Goal: Task Accomplishment & Management: Use online tool/utility

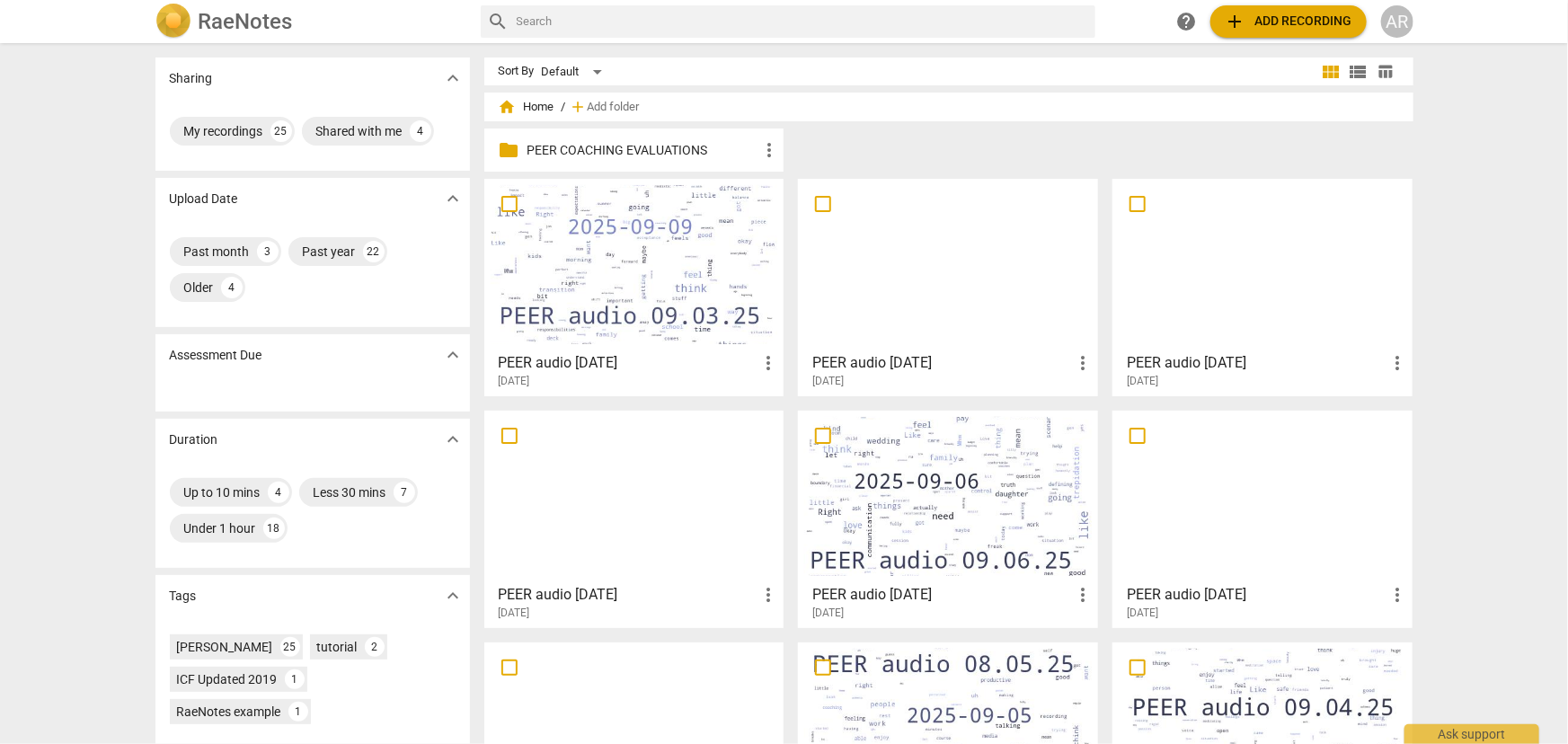
click at [1284, 20] on span "add Add recording" at bounding box center [1288, 21] width 127 height 21
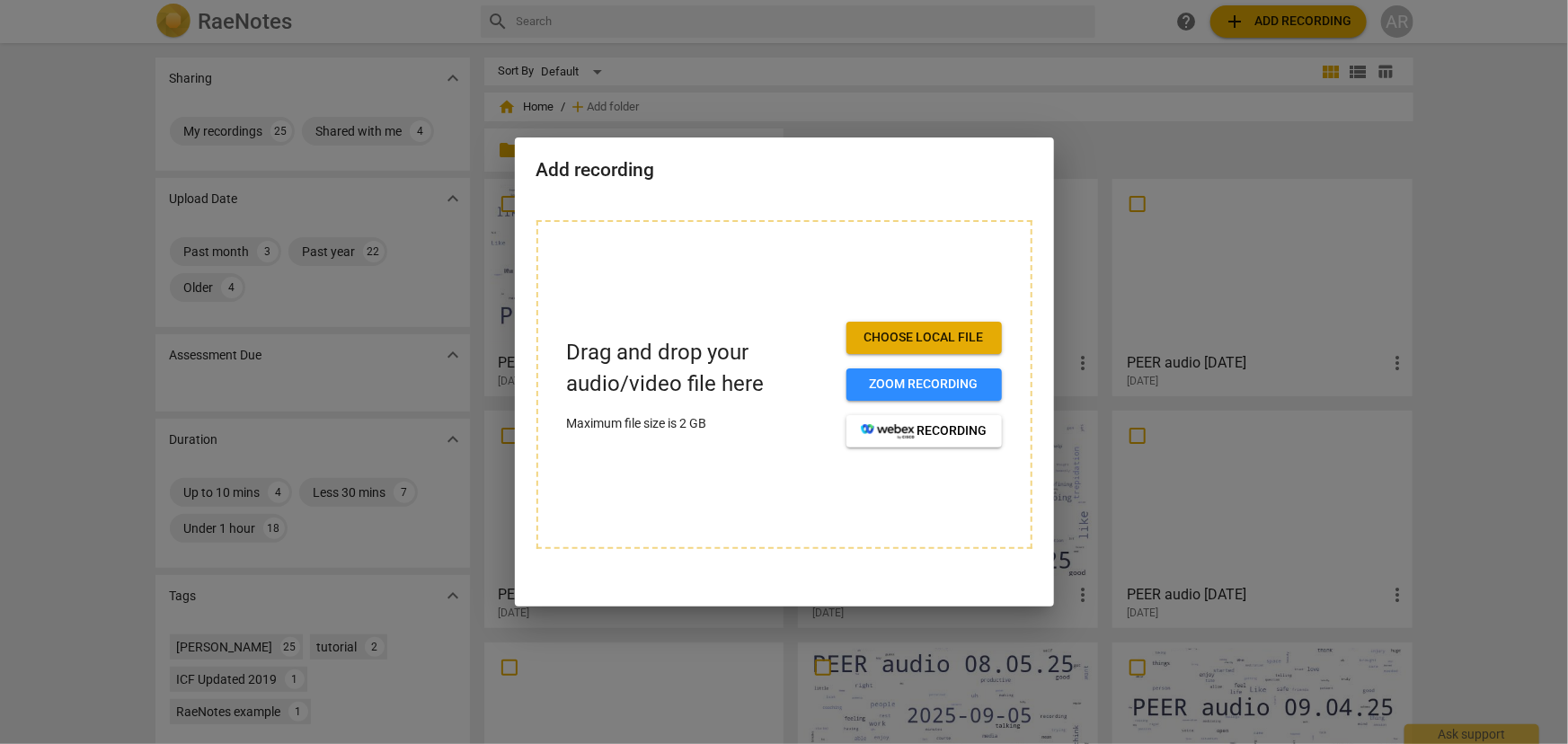
click at [906, 334] on span "Choose local file" at bounding box center [924, 337] width 126 height 18
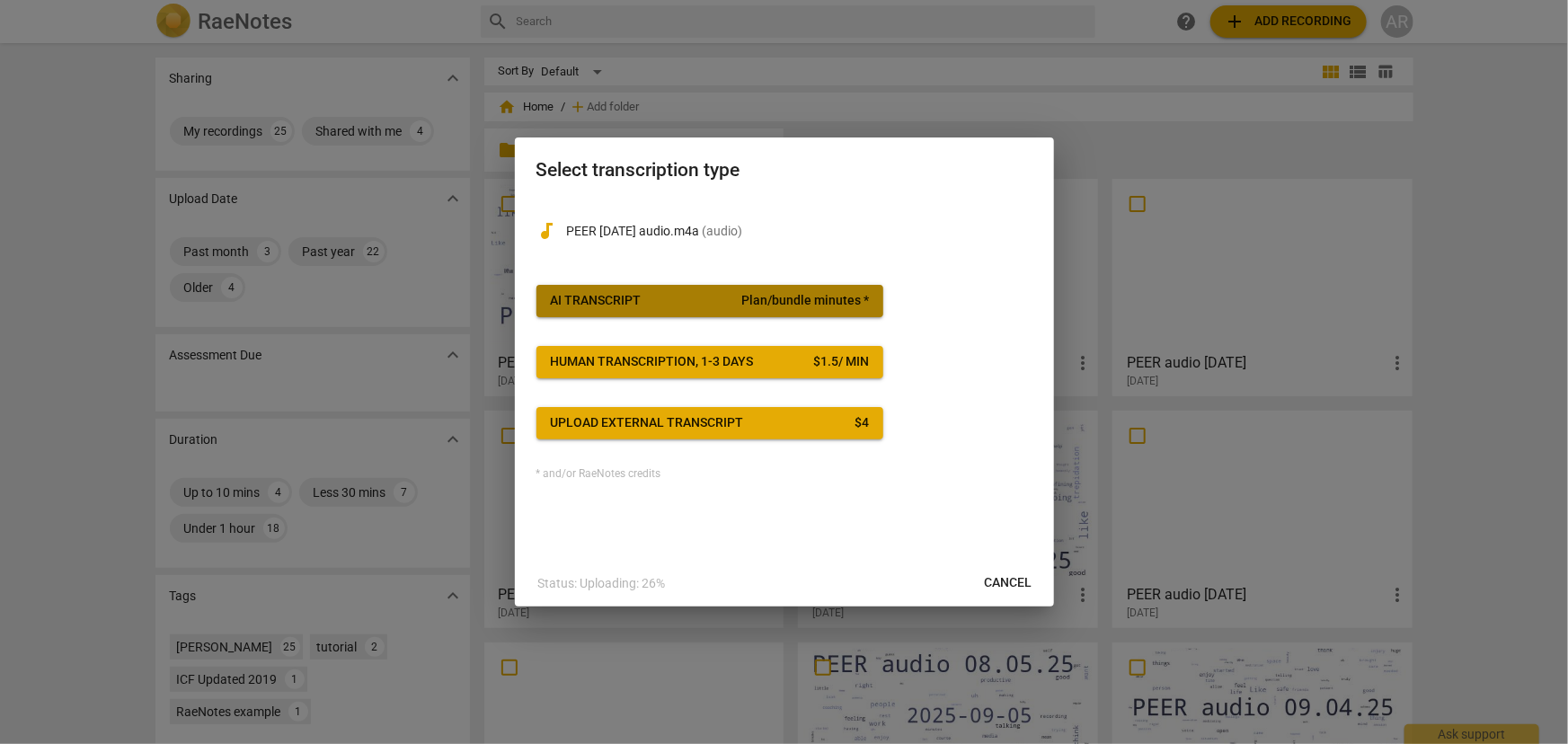
click at [689, 299] on span "AI Transcript Plan/bundle minutes *" at bounding box center [710, 301] width 318 height 18
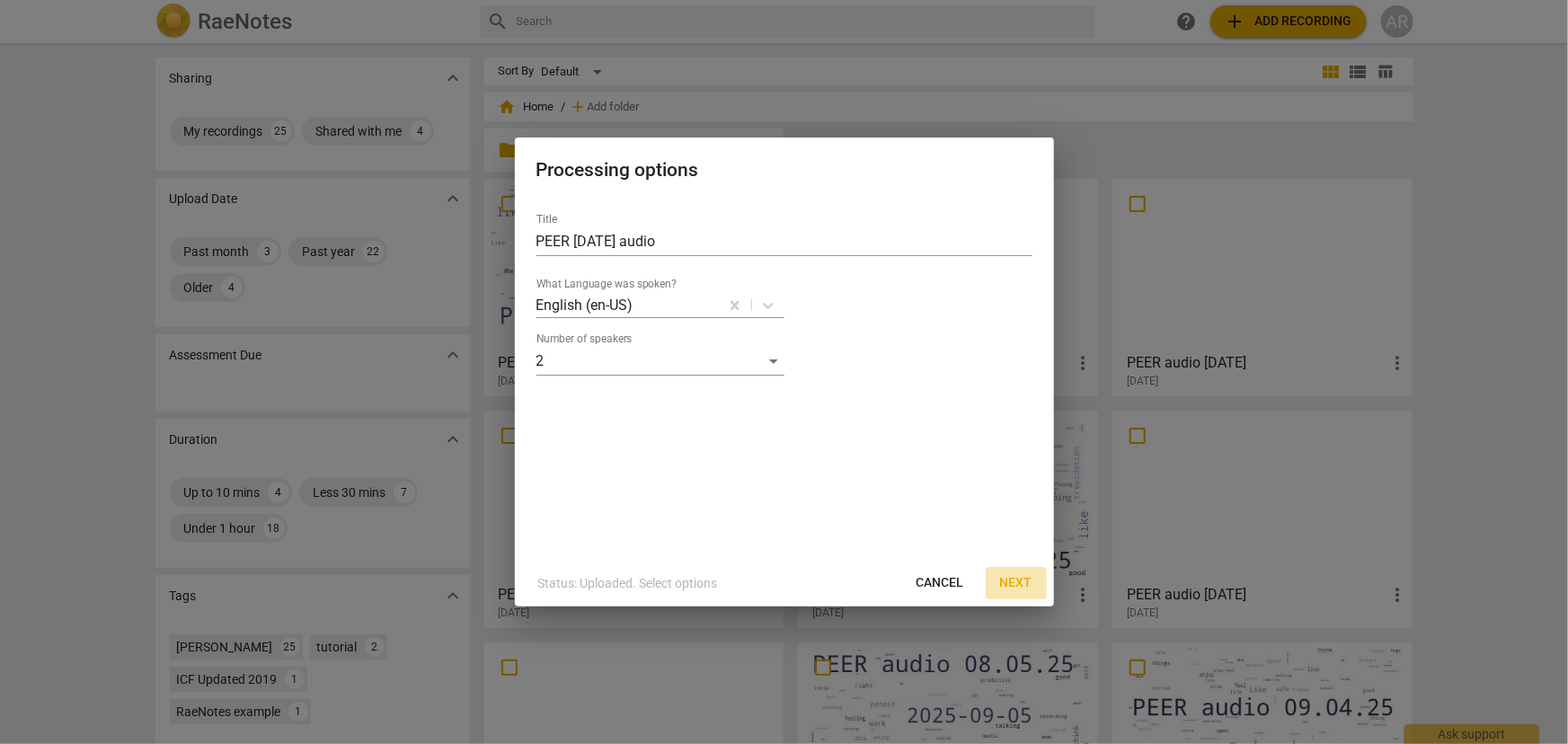
click at [1014, 581] on span "Next" at bounding box center [1016, 582] width 33 height 18
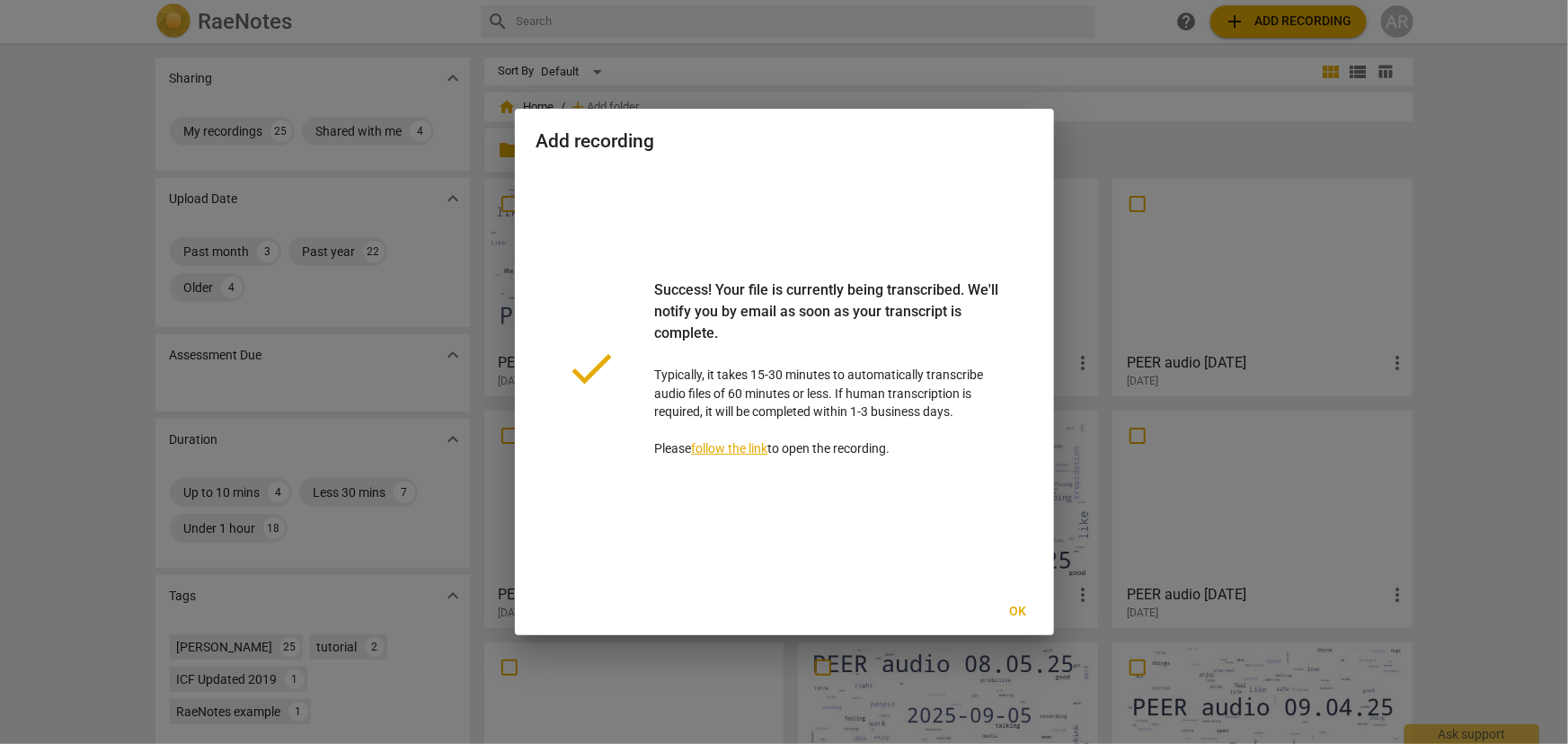
click at [1017, 610] on span "Ok" at bounding box center [1018, 611] width 29 height 18
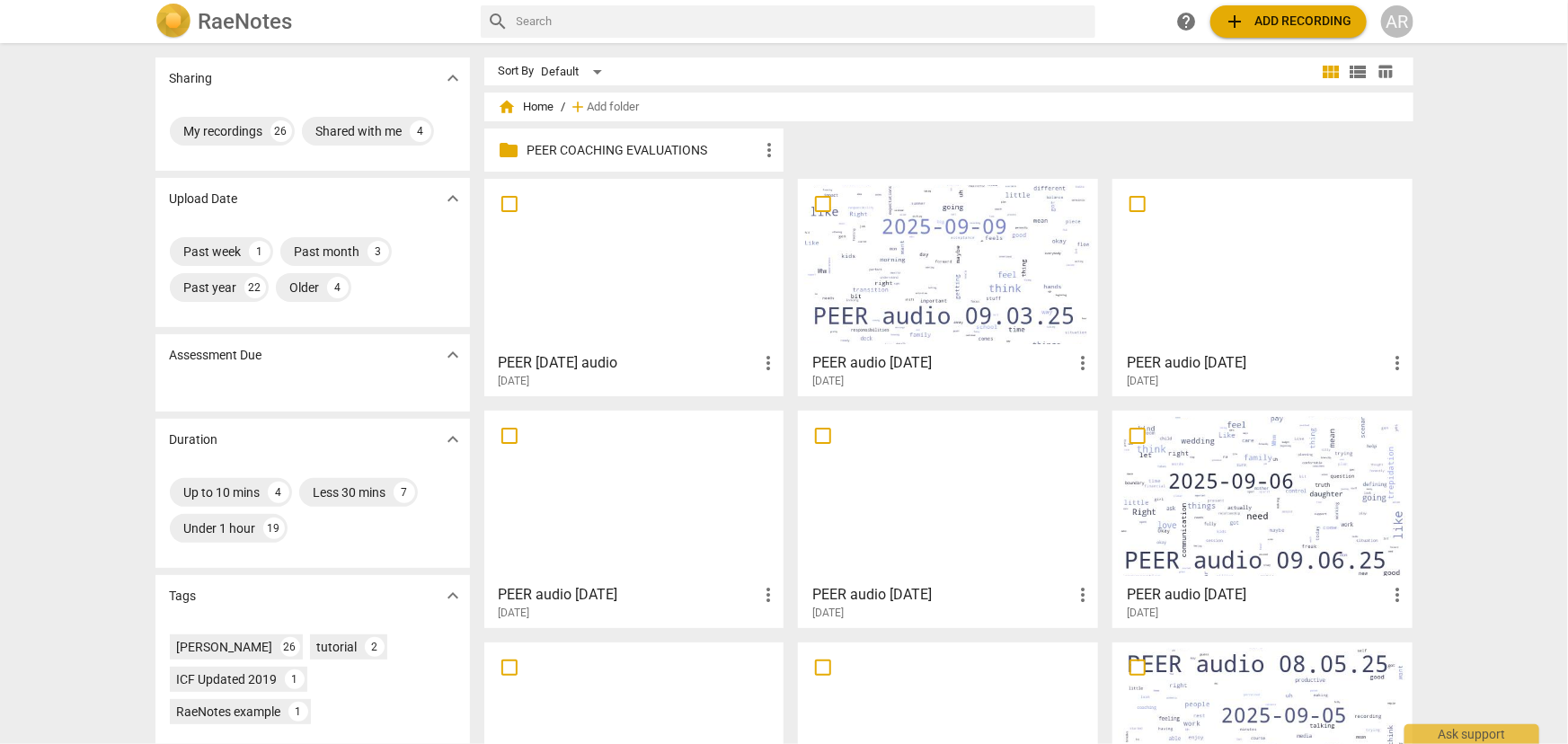
click at [621, 253] on div at bounding box center [635, 264] width 287 height 159
